Goal: Use online tool/utility

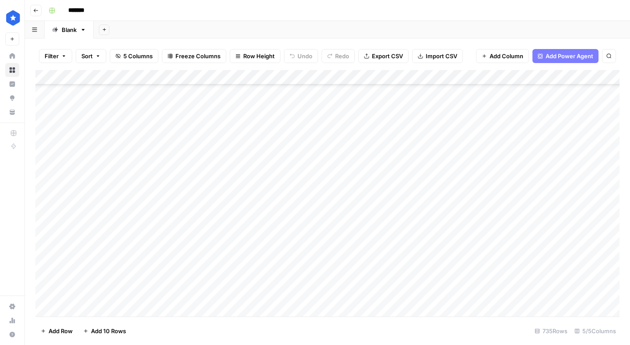
scroll to position [10715, 0]
click at [90, 307] on div "Add Column" at bounding box center [327, 193] width 584 height 246
type textarea "**********"
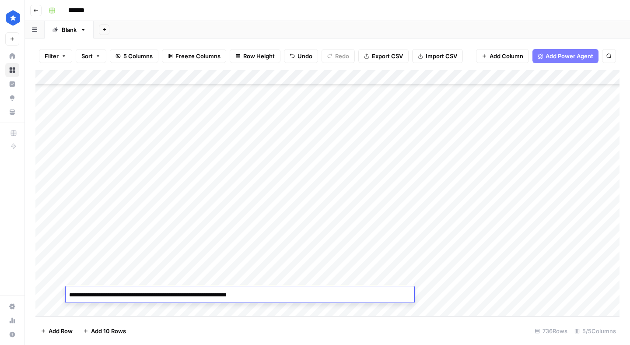
click at [437, 297] on div "Add Column" at bounding box center [327, 193] width 584 height 246
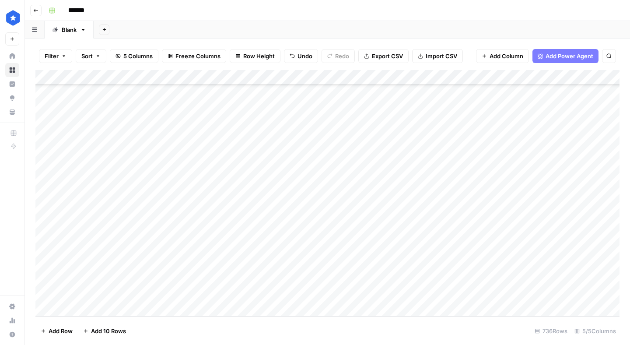
click at [437, 297] on div "Add Column" at bounding box center [327, 193] width 584 height 246
click at [445, 325] on button "Resource" at bounding box center [443, 328] width 33 height 10
click at [507, 294] on div "Add Column" at bounding box center [327, 193] width 584 height 246
click at [114, 308] on div "Add Column" at bounding box center [327, 193] width 584 height 246
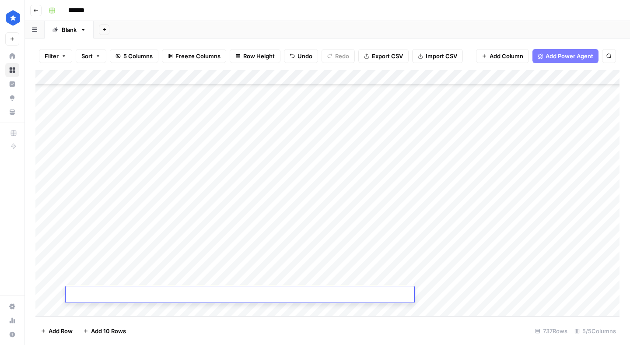
type textarea "**********"
click at [437, 292] on div "Add Column" at bounding box center [327, 193] width 584 height 246
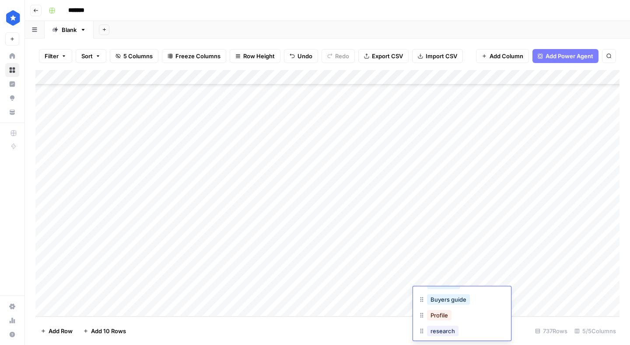
scroll to position [50, 0]
click at [447, 306] on button "Profile" at bounding box center [439, 309] width 24 height 10
click at [515, 295] on div "Add Column" at bounding box center [327, 193] width 584 height 246
